Goal: Task Accomplishment & Management: Complete application form

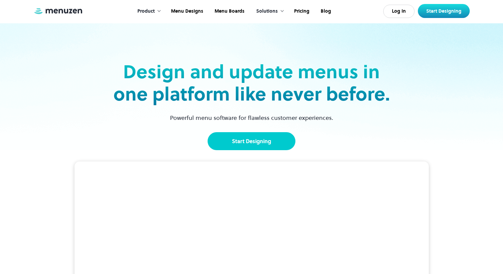
click at [247, 136] on link "Start Designing" at bounding box center [251, 141] width 88 height 18
click at [247, 137] on link "Start Designing" at bounding box center [251, 141] width 88 height 18
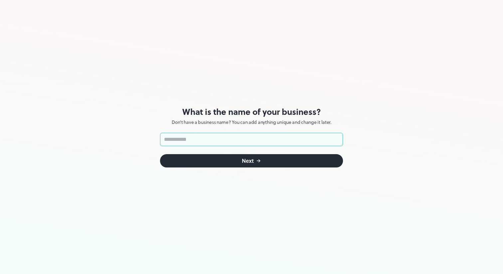
click at [250, 147] on form "​ Next" at bounding box center [251, 150] width 183 height 35
click at [261, 139] on input "text" at bounding box center [251, 139] width 183 height 13
type input "**********"
click button "Next" at bounding box center [251, 160] width 183 height 13
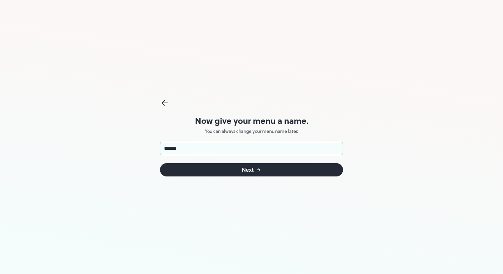
type input "*******"
click button "Next" at bounding box center [251, 169] width 183 height 13
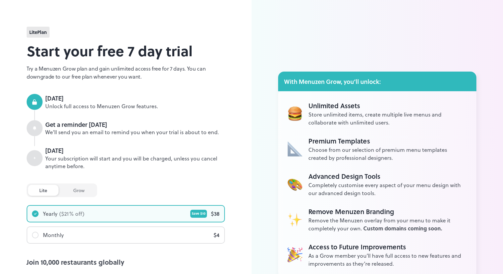
click at [32, 130] on div at bounding box center [35, 128] width 16 height 16
click at [41, 158] on div at bounding box center [35, 158] width 16 height 16
click at [67, 158] on div "Your subscription will start and you will be charged, unless you cancel anytime…" at bounding box center [134, 162] width 179 height 15
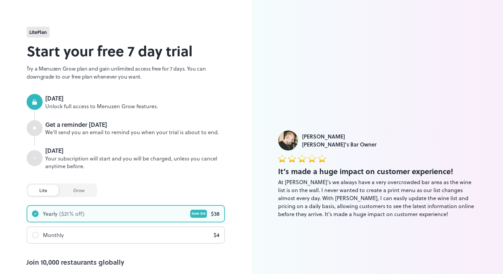
click at [80, 189] on div "grow" at bounding box center [79, 189] width 34 height 11
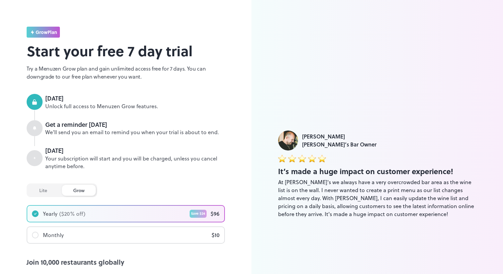
click at [48, 193] on div "lite" at bounding box center [43, 189] width 31 height 11
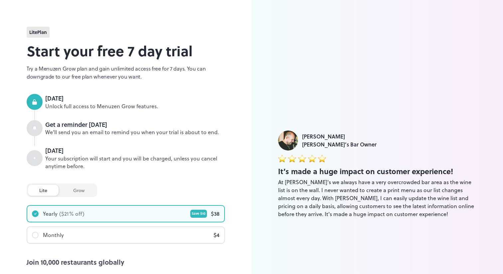
scroll to position [74, 0]
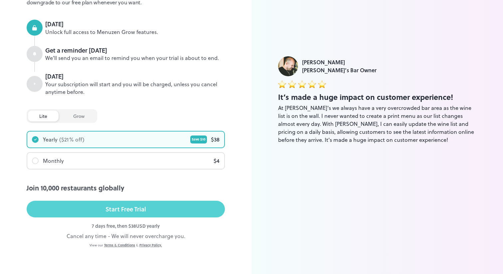
click at [154, 207] on button "Start Free Trial" at bounding box center [126, 208] width 198 height 17
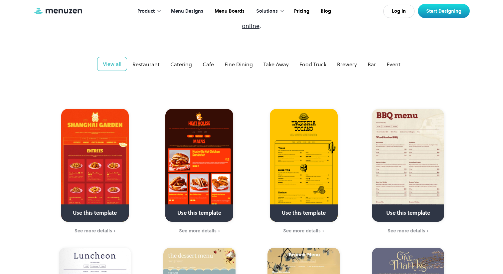
scroll to position [107, 0]
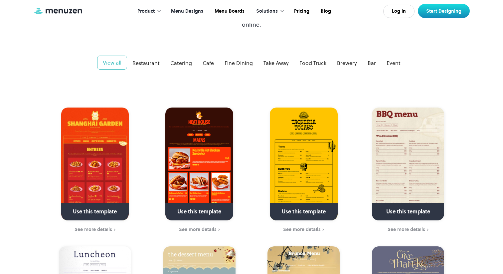
click at [83, 144] on img at bounding box center [94, 163] width 67 height 113
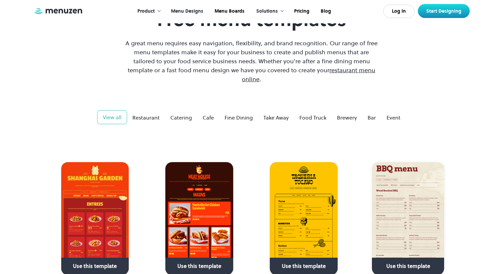
scroll to position [55, 0]
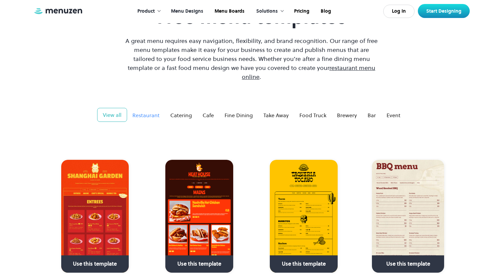
click at [158, 111] on div "Restaurant" at bounding box center [145, 115] width 27 height 8
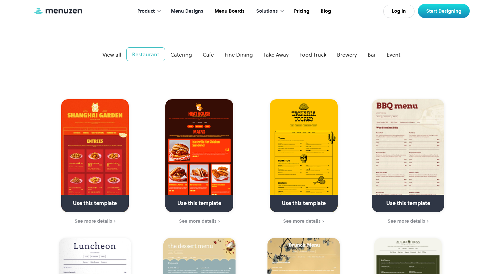
scroll to position [116, 0]
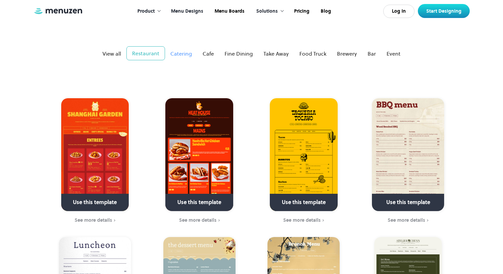
click at [187, 50] on div "Catering" at bounding box center [181, 54] width 22 height 8
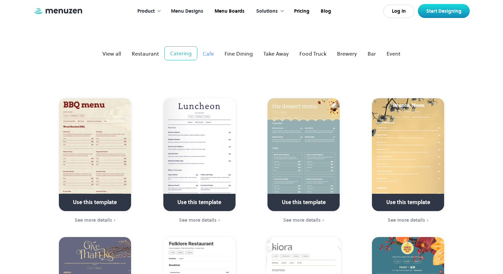
click at [211, 50] on div "Cafe" at bounding box center [207, 54] width 11 height 8
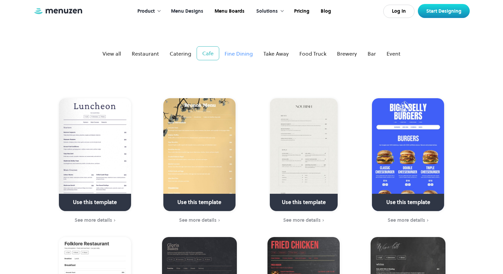
click at [238, 50] on div "Fine Dining" at bounding box center [238, 54] width 28 height 8
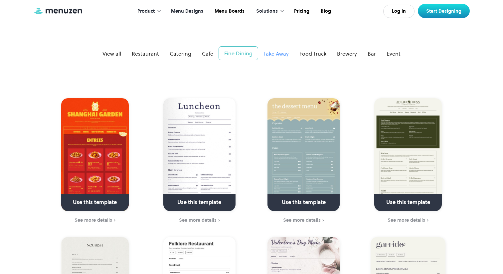
click at [274, 49] on link "Take Away" at bounding box center [276, 53] width 36 height 13
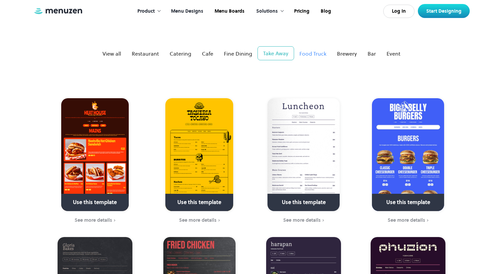
click at [310, 50] on div "Food Truck" at bounding box center [312, 54] width 27 height 8
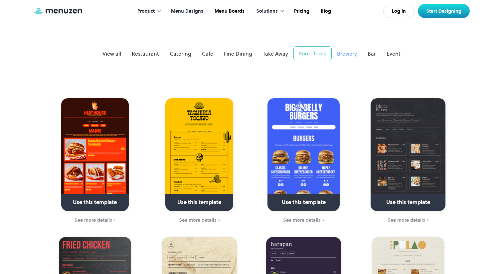
click at [346, 50] on div "Brewery" at bounding box center [347, 54] width 20 height 8
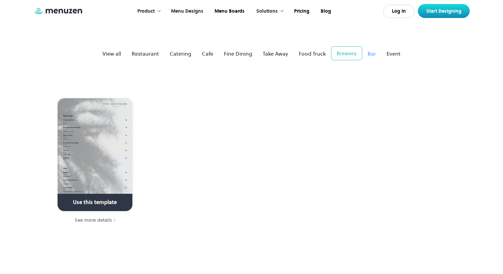
click at [370, 50] on div "Bar" at bounding box center [371, 54] width 8 height 8
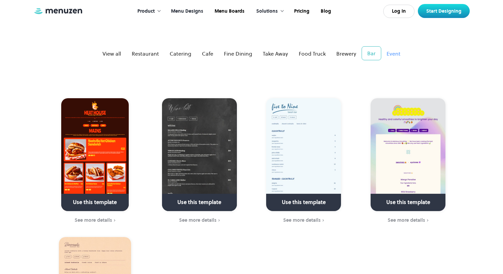
click at [386, 50] on div "Event" at bounding box center [393, 54] width 14 height 8
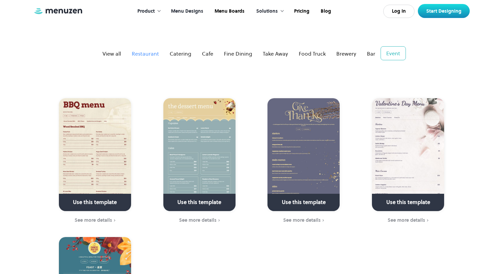
click at [143, 50] on div "Restaurant" at bounding box center [145, 54] width 27 height 8
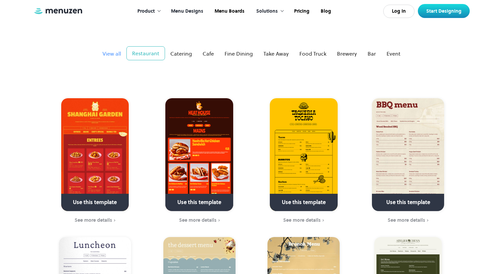
click at [110, 50] on div "View all" at bounding box center [111, 54] width 19 height 8
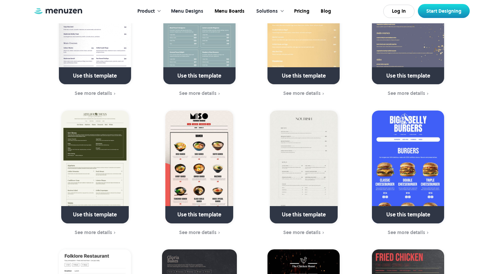
scroll to position [383, 0]
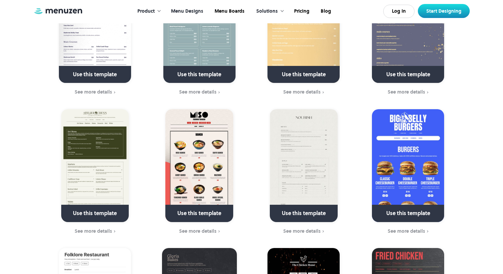
click at [400, 159] on img at bounding box center [408, 165] width 72 height 113
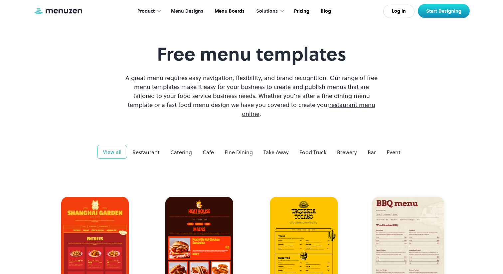
scroll to position [0, 0]
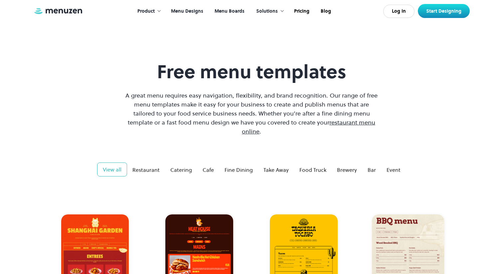
click at [238, 11] on link "Menu Boards" at bounding box center [228, 11] width 41 height 21
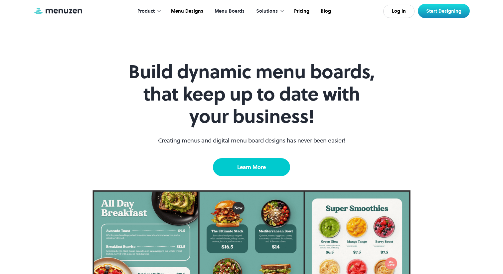
click at [238, 167] on link "Learn More" at bounding box center [251, 167] width 77 height 18
click at [271, 11] on div "Solutions" at bounding box center [267, 11] width 22 height 7
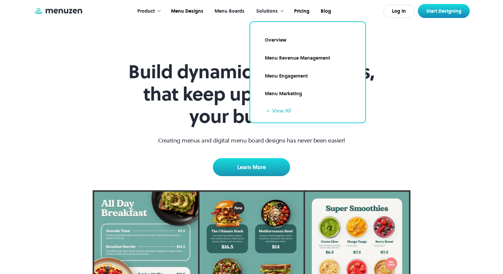
click at [155, 12] on div "Product" at bounding box center [145, 11] width 17 height 7
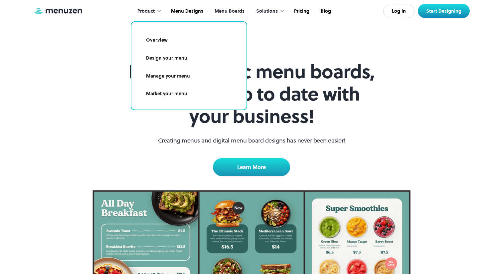
click at [184, 57] on link "Design your menu" at bounding box center [188, 58] width 99 height 15
